Goal: Transaction & Acquisition: Purchase product/service

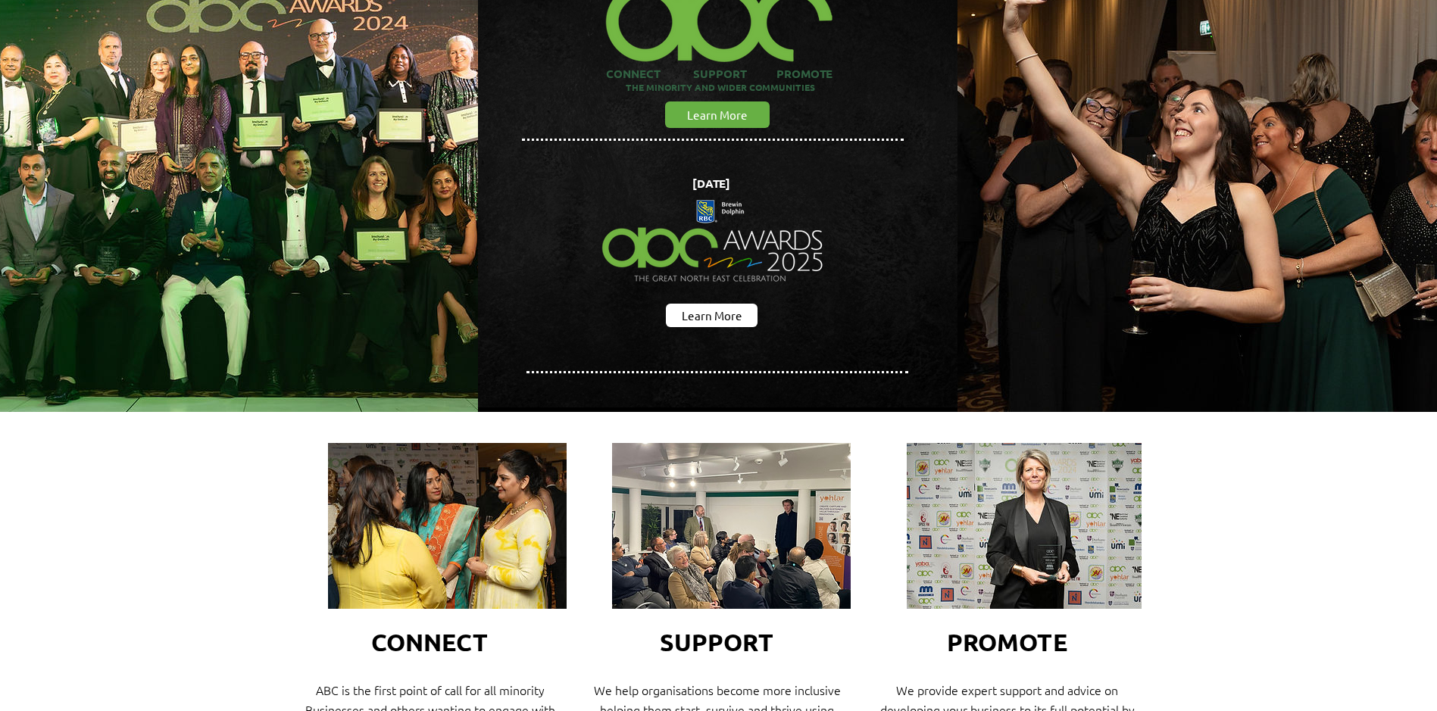
scroll to position [76, 0]
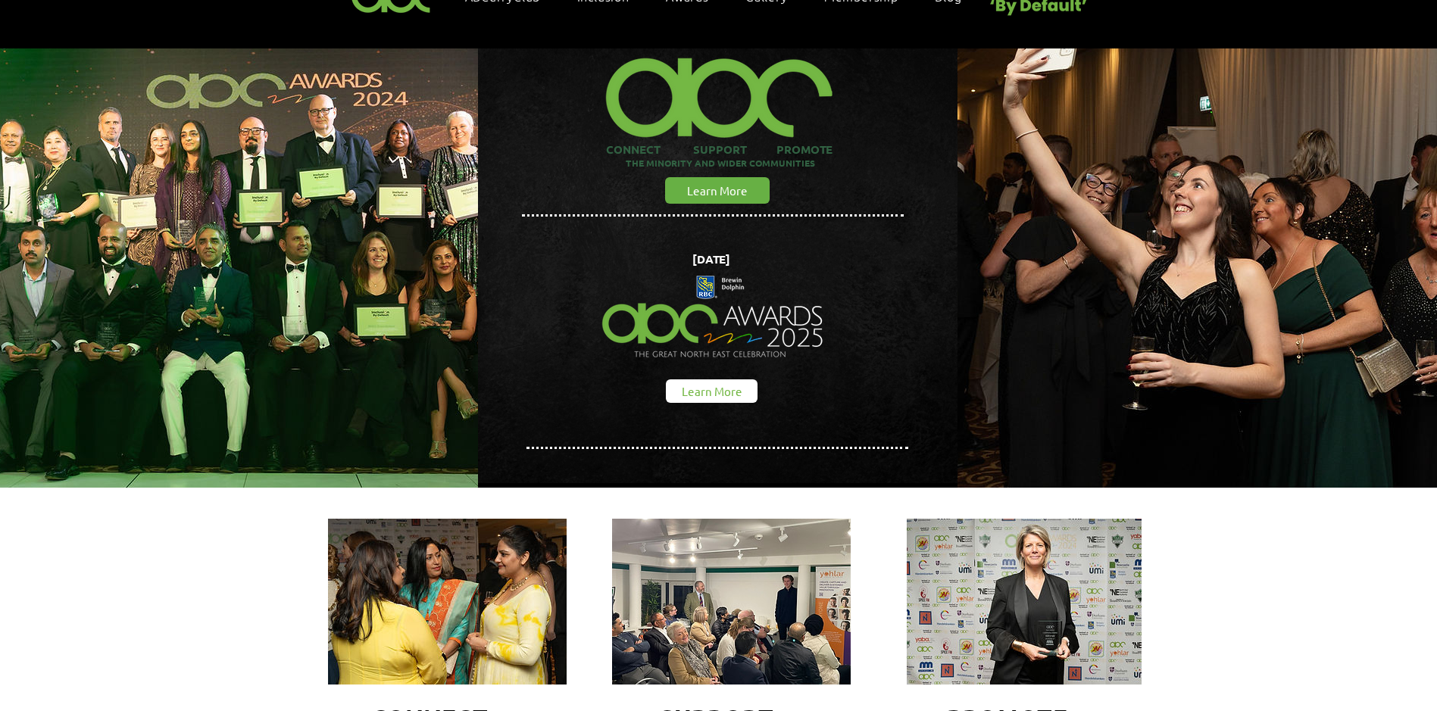
click at [714, 383] on span "Learn More" at bounding box center [712, 391] width 61 height 16
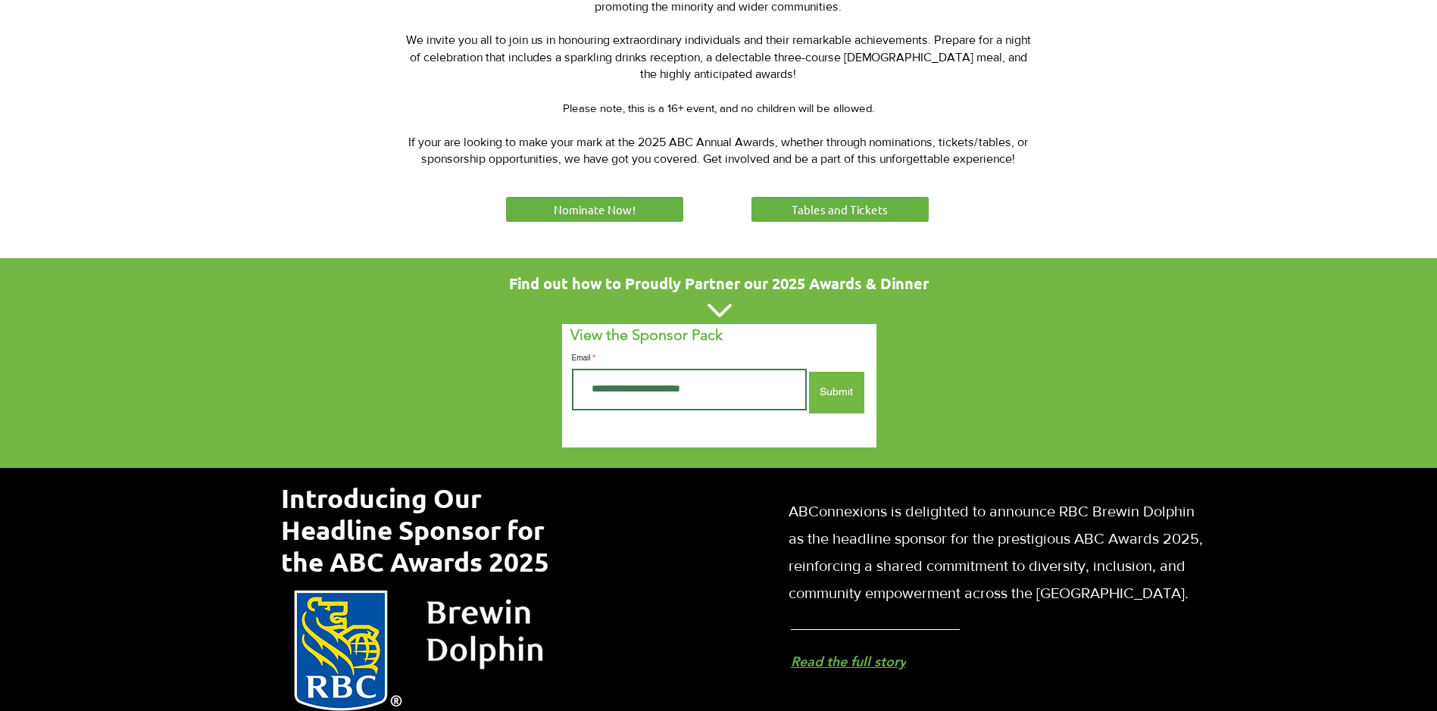
scroll to position [606, 0]
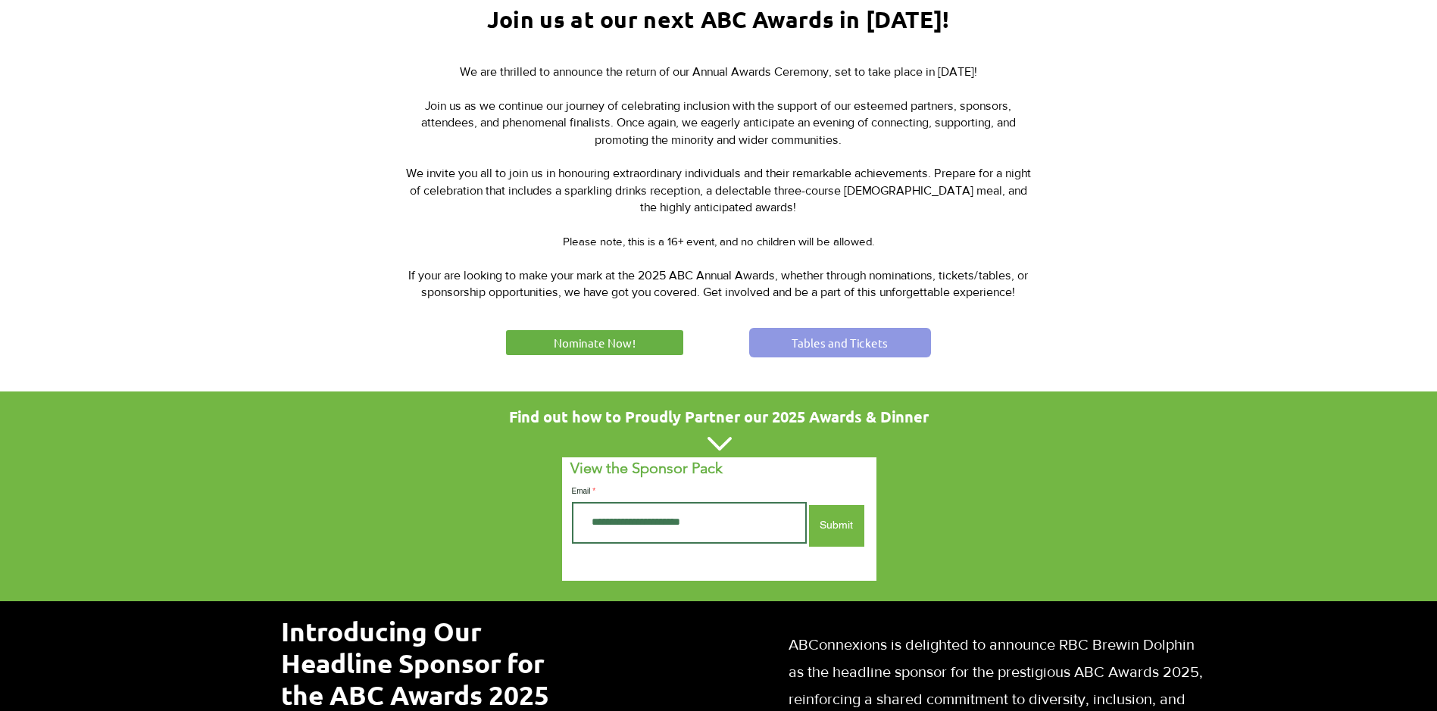
click at [840, 329] on link "Tables and Tickets" at bounding box center [840, 343] width 182 height 30
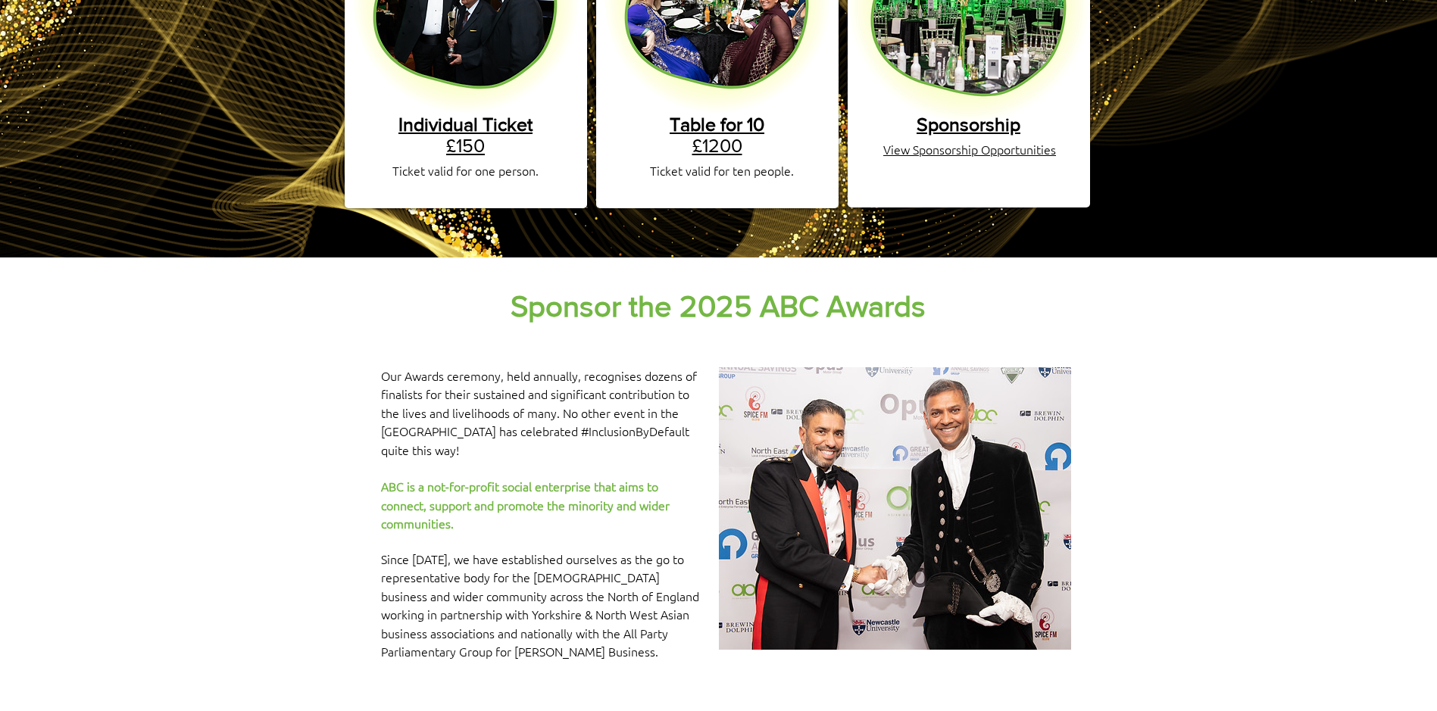
scroll to position [227, 0]
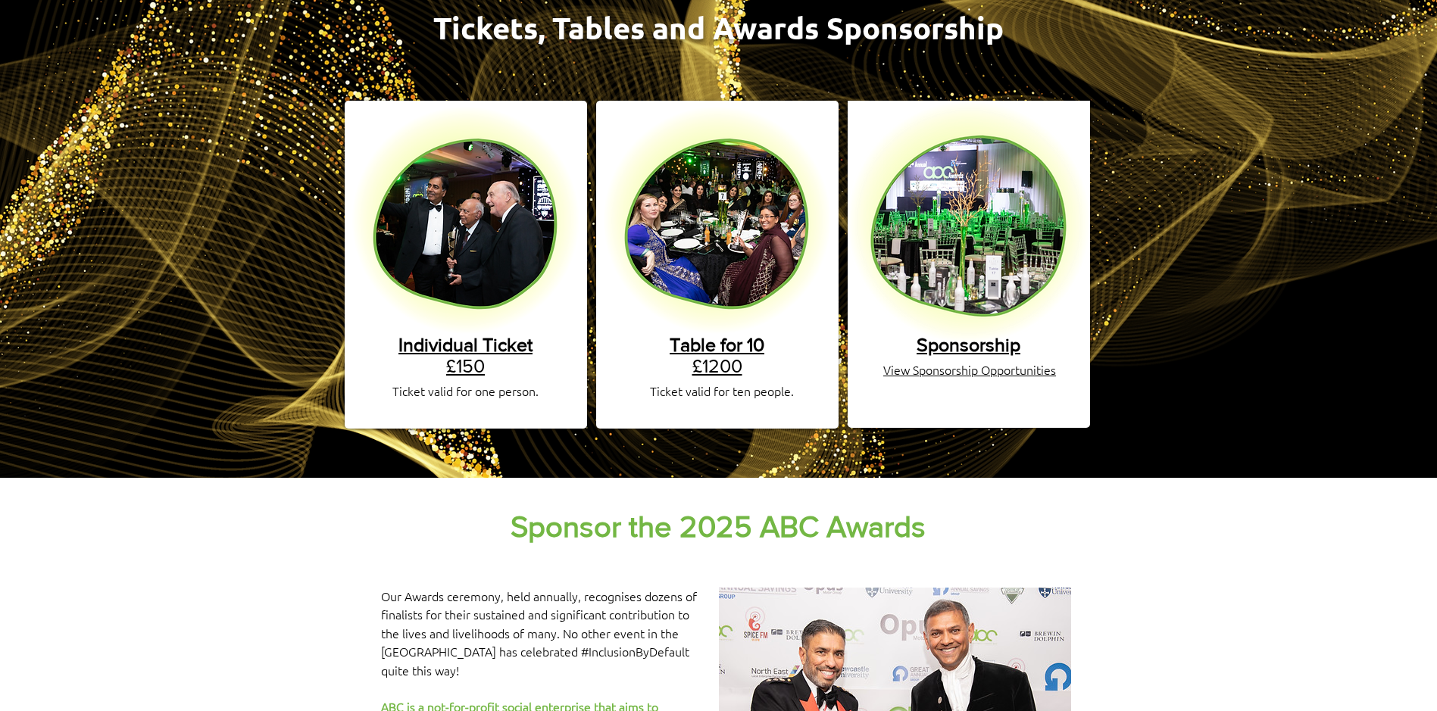
click at [713, 336] on span "Table for 10" at bounding box center [717, 344] width 95 height 21
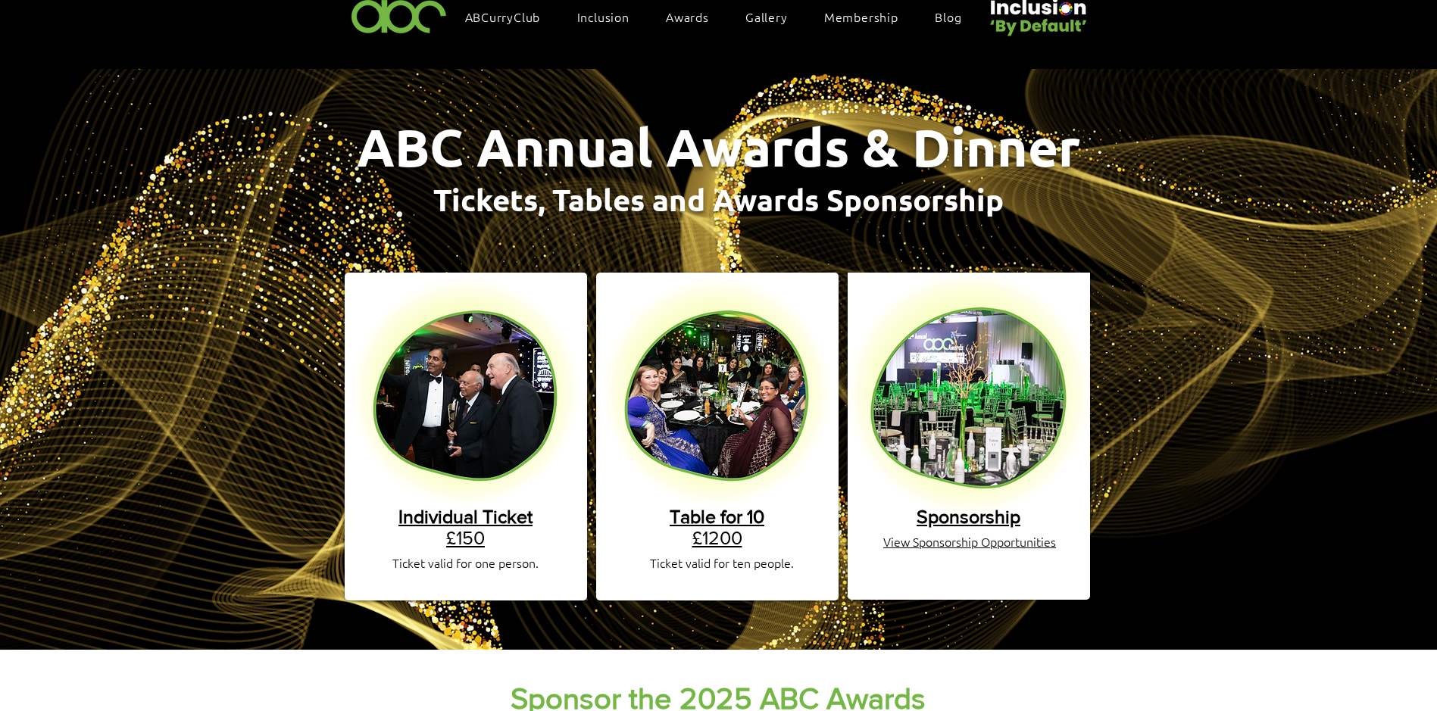
scroll to position [0, 0]
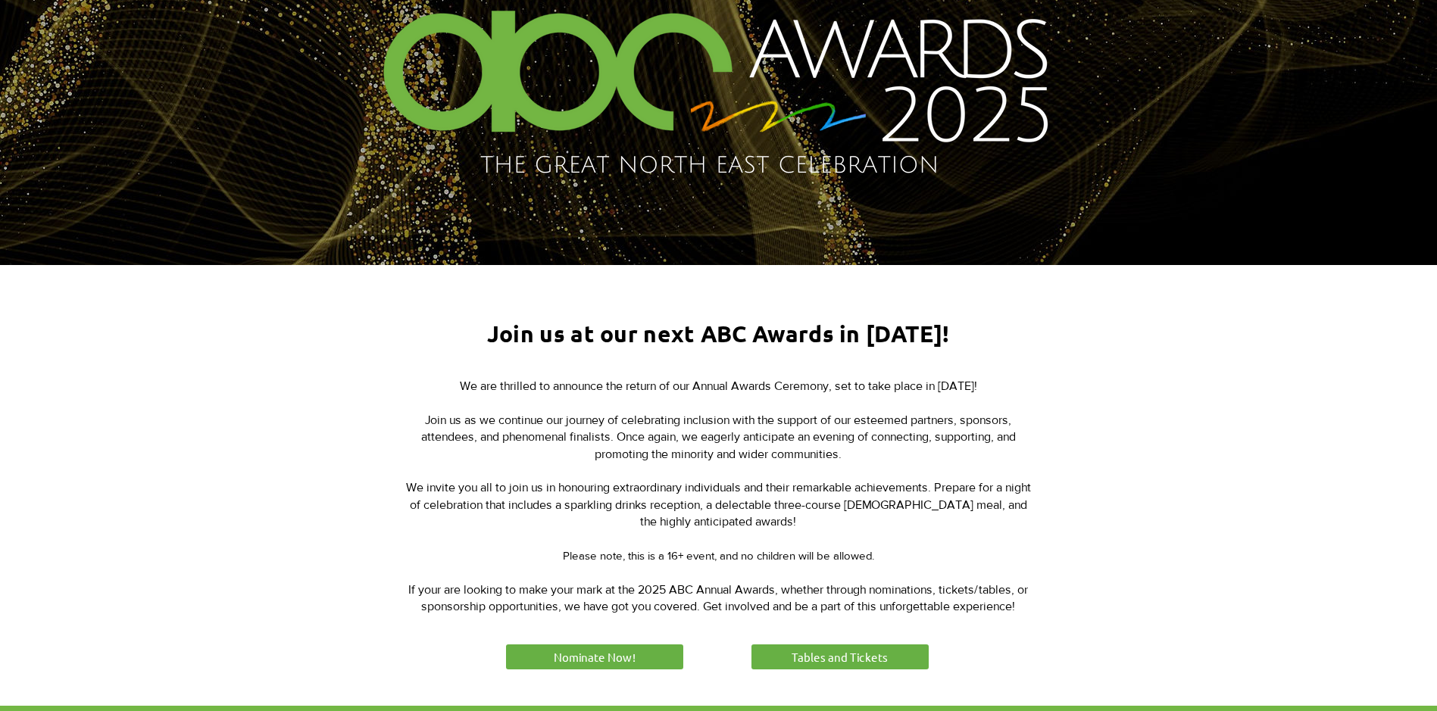
scroll to position [76, 0]
